Goal: Task Accomplishment & Management: Complete application form

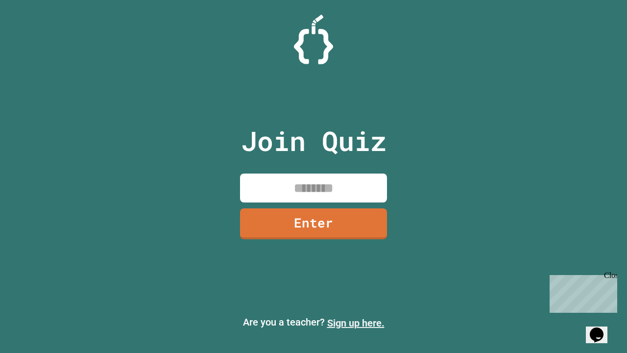
click at [356, 323] on link "Sign up here." at bounding box center [355, 323] width 57 height 12
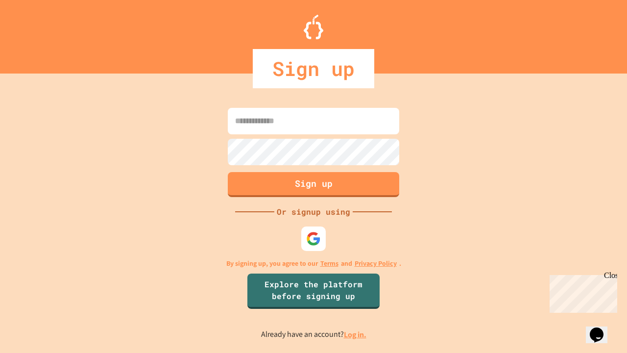
click at [356, 334] on link "Log in." at bounding box center [355, 334] width 23 height 10
